Goal: Transaction & Acquisition: Purchase product/service

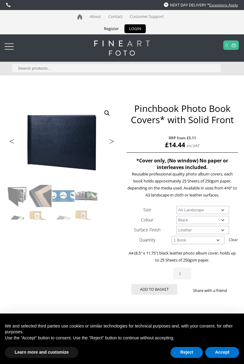
click at [222, 230] on select "Choose an option Leather" at bounding box center [202, 230] width 53 height 8
click at [222, 222] on select "Choose an option Black" at bounding box center [202, 220] width 53 height 8
click at [110, 256] on div "Previous Next Pinchbook Photo Book Covers* with Solid Front RRP from £5.11 £ 14…" at bounding box center [121, 246] width 231 height 287
click at [218, 211] on select "Choose an option A4 Landscape" at bounding box center [202, 210] width 53 height 8
click at [176, 206] on select "Choose an option A4 Landscape" at bounding box center [202, 210] width 53 height 8
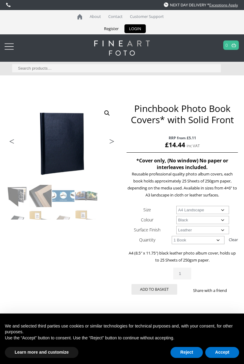
click at [114, 142] on li "Next" at bounding box center [108, 142] width 17 height 9
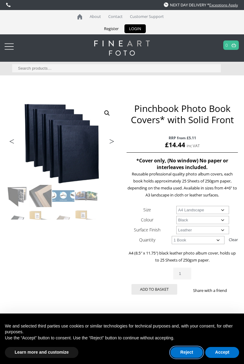
click at [189, 354] on button "Reject" at bounding box center [186, 352] width 32 height 11
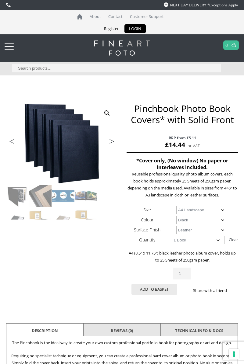
click at [9, 50] on div at bounding box center [9, 46] width 9 height 12
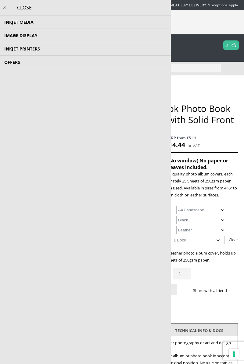
click at [29, 7] on div "CLOSE" at bounding box center [85, 8] width 170 height 16
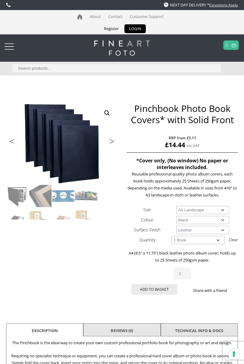
click at [40, 68] on input "Search for:" at bounding box center [116, 68] width 208 height 8
type input "Pinchbook"
click button "Search" at bounding box center [0, 0] width 0 height 0
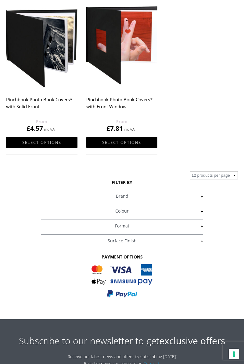
scroll to position [116, 0]
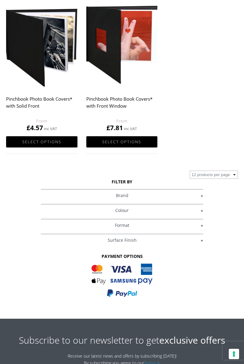
click at [49, 141] on link "Select options" at bounding box center [41, 141] width 71 height 11
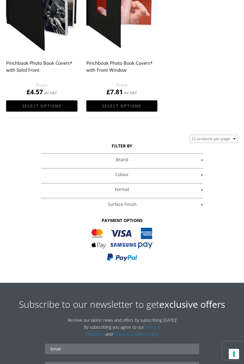
scroll to position [155, 0]
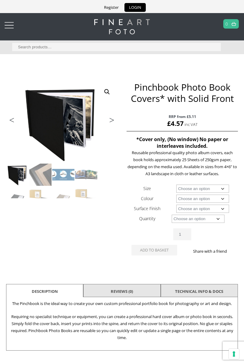
scroll to position [23, 0]
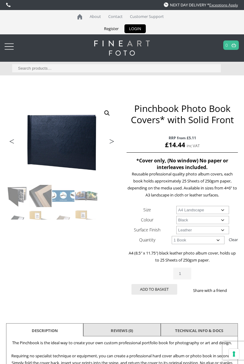
click at [222, 211] on select "Choose an option A4 Landscape" at bounding box center [202, 210] width 53 height 8
click at [111, 255] on div "Previous Next Pinchbook Photo Book Covers* with Solid Front RRP from £5.11 £ 14…" at bounding box center [121, 246] width 231 height 287
